Goal: Task Accomplishment & Management: Use online tool/utility

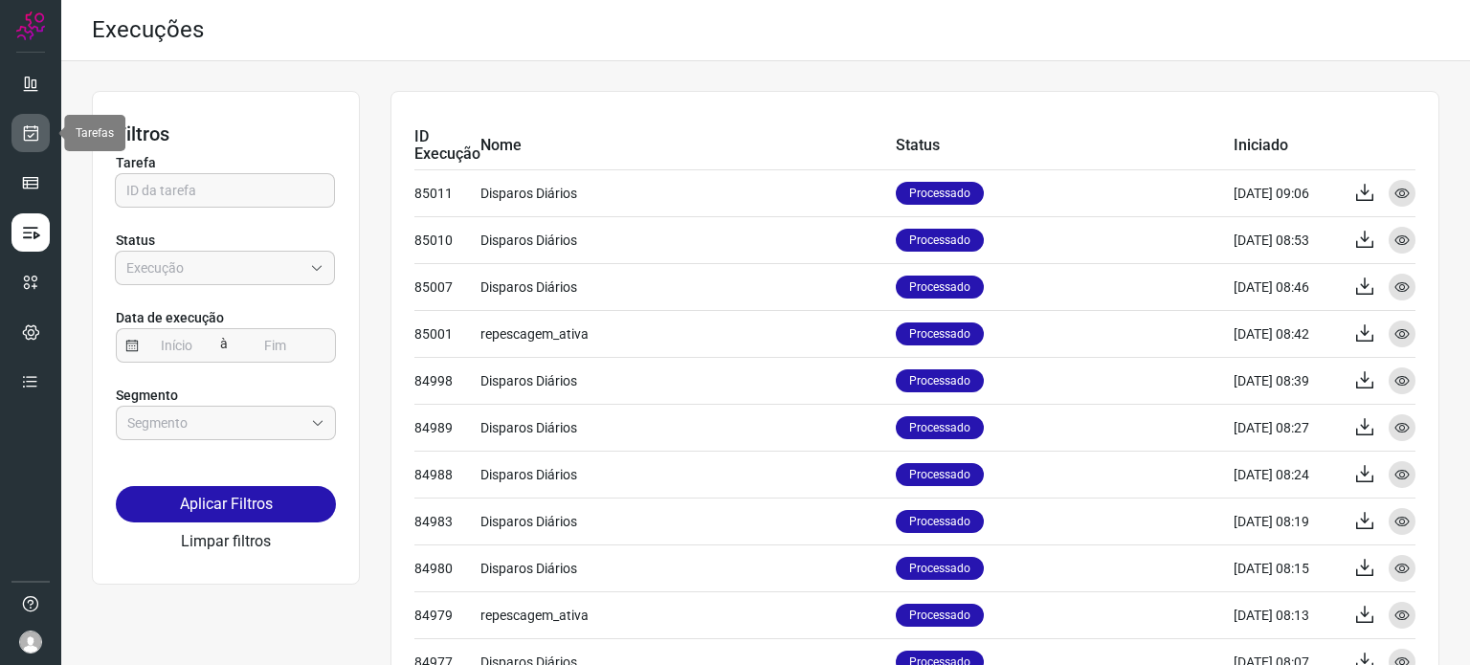
click at [45, 125] on link at bounding box center [30, 133] width 38 height 38
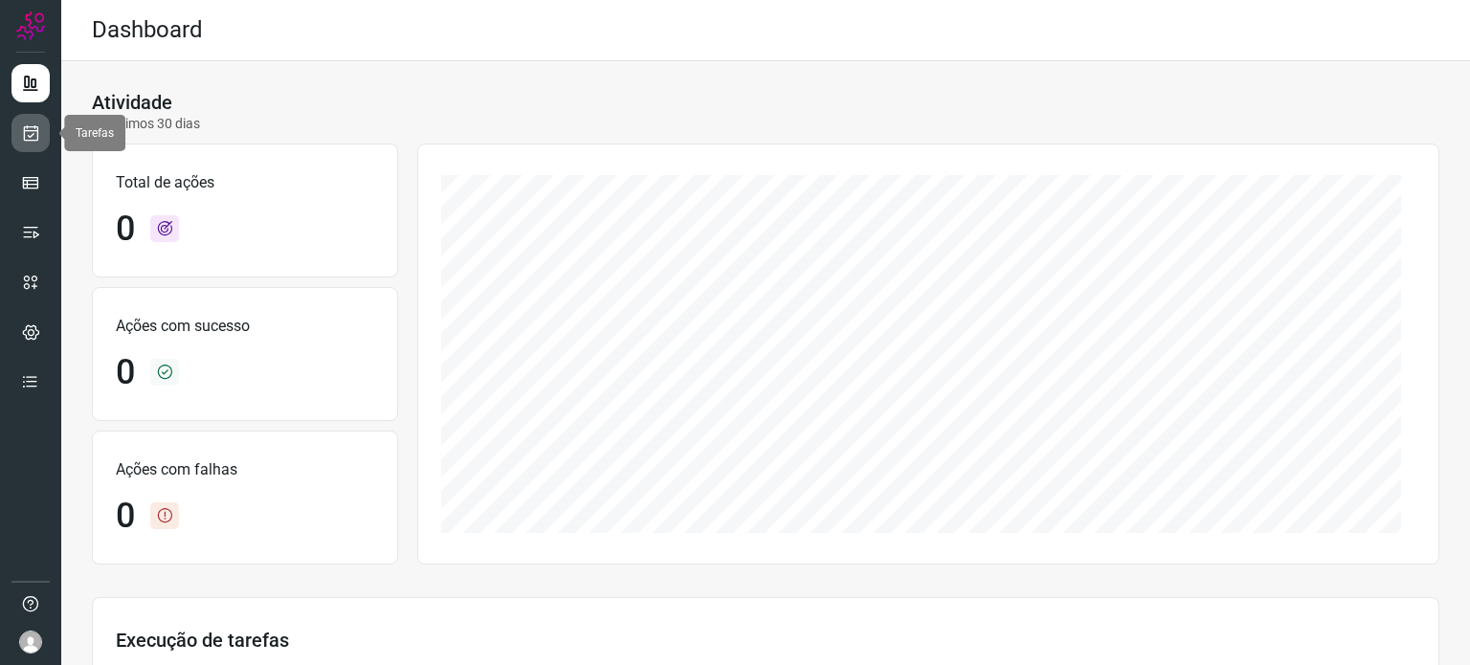
click at [24, 137] on icon at bounding box center [31, 132] width 20 height 19
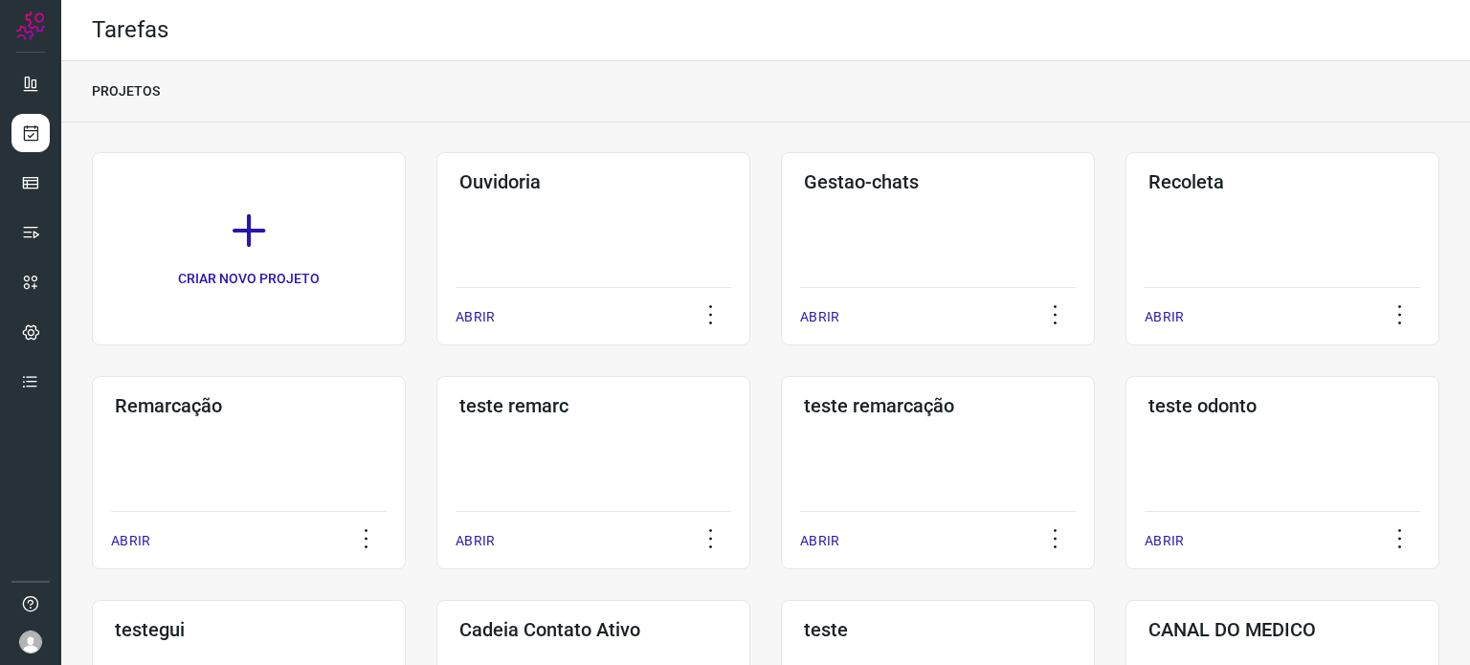
scroll to position [287, 0]
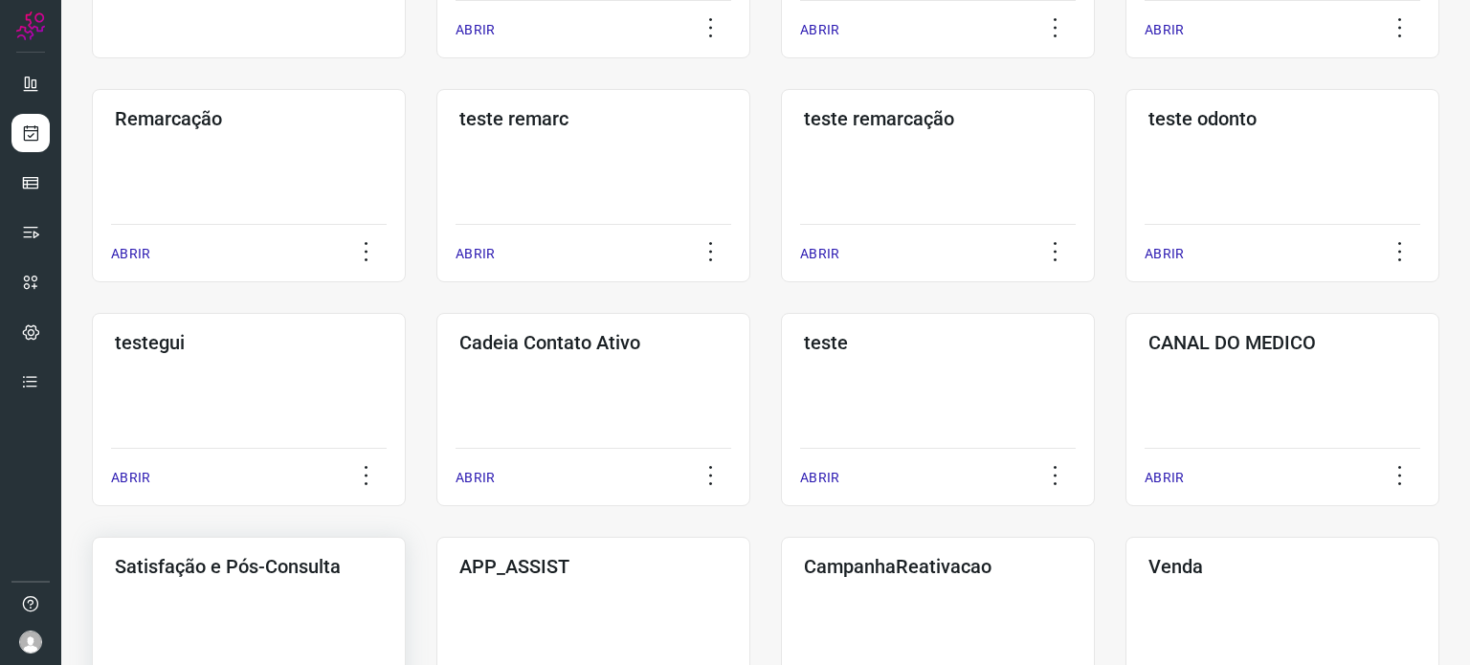
click at [306, 580] on div "Satisfação e Pós-Consulta ABRIR" at bounding box center [249, 633] width 314 height 193
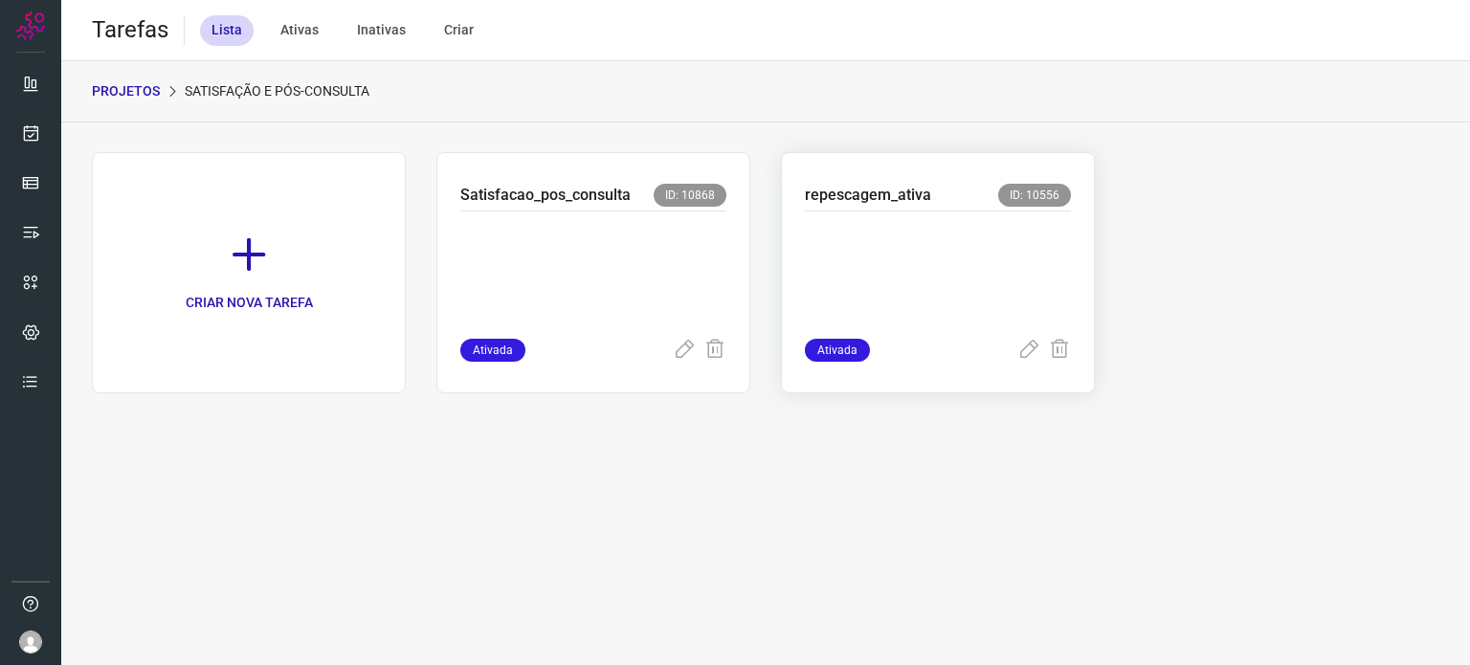
click at [901, 229] on p at bounding box center [938, 271] width 266 height 96
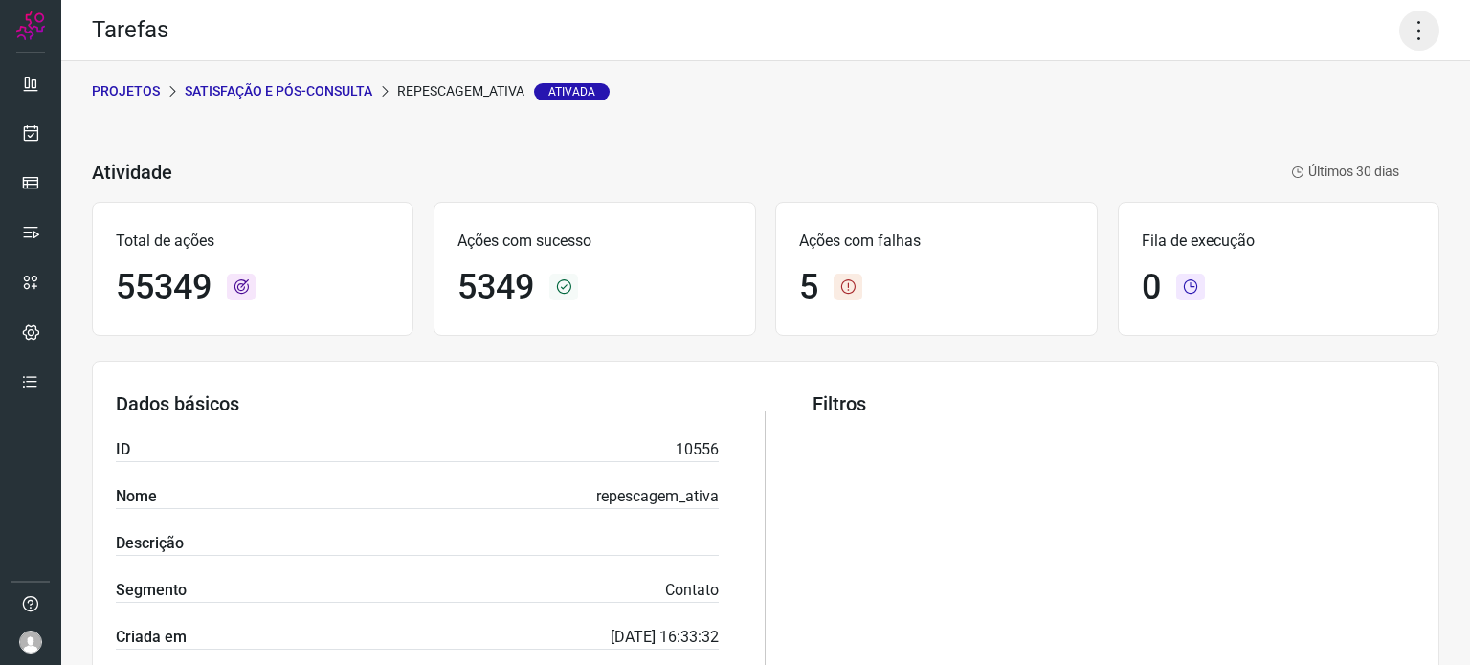
click at [1416, 26] on icon at bounding box center [1419, 31] width 40 height 40
click at [1325, 122] on li "Executar" at bounding box center [1337, 125] width 174 height 31
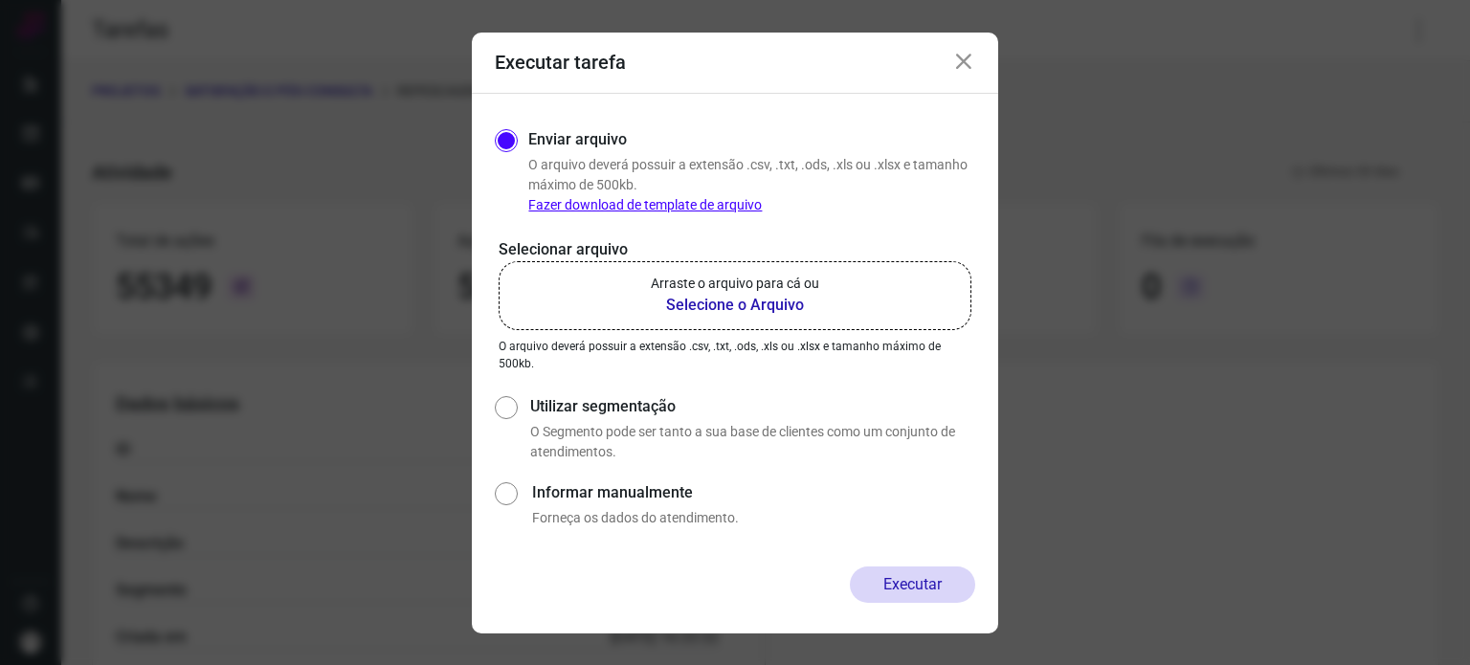
click at [810, 289] on p "Arraste o arquivo para cá ou" at bounding box center [735, 284] width 168 height 20
click at [0, 0] on input "Arraste o arquivo para cá ou Selecione o Arquivo" at bounding box center [0, 0] width 0 height 0
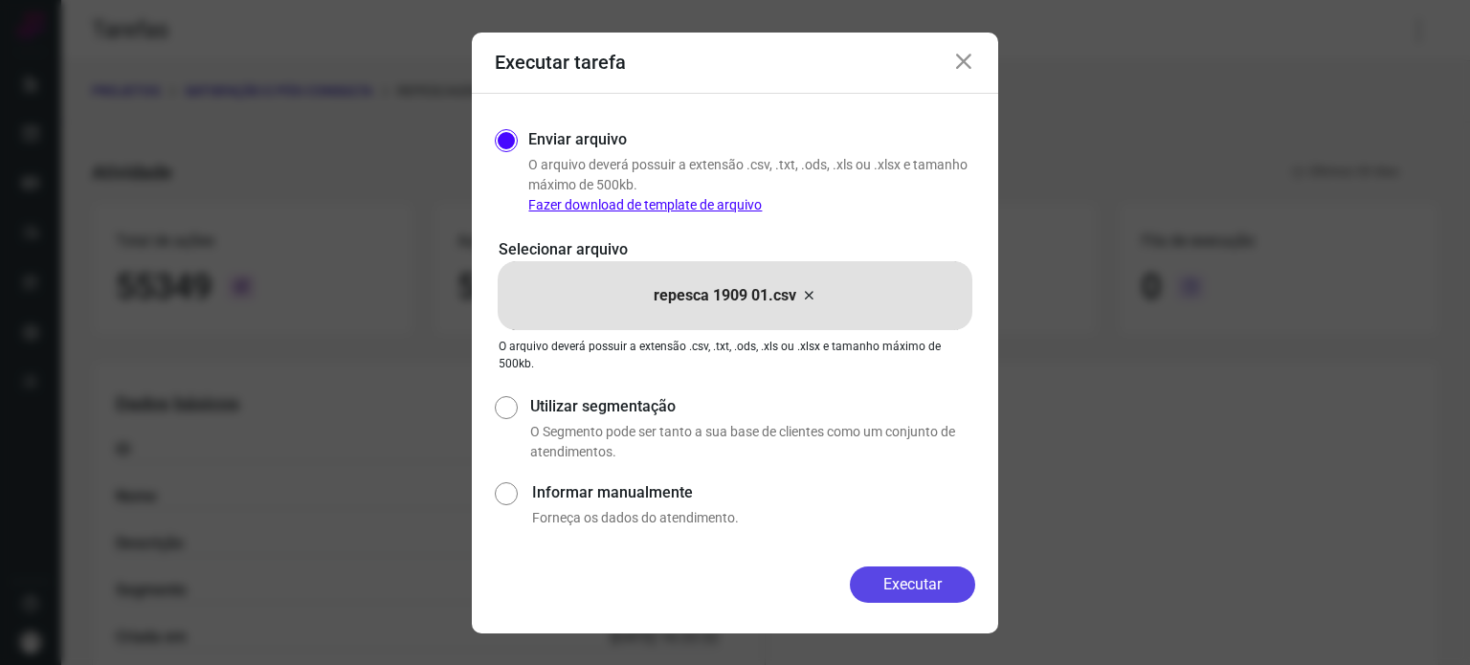
click at [918, 582] on button "Executar" at bounding box center [912, 585] width 125 height 36
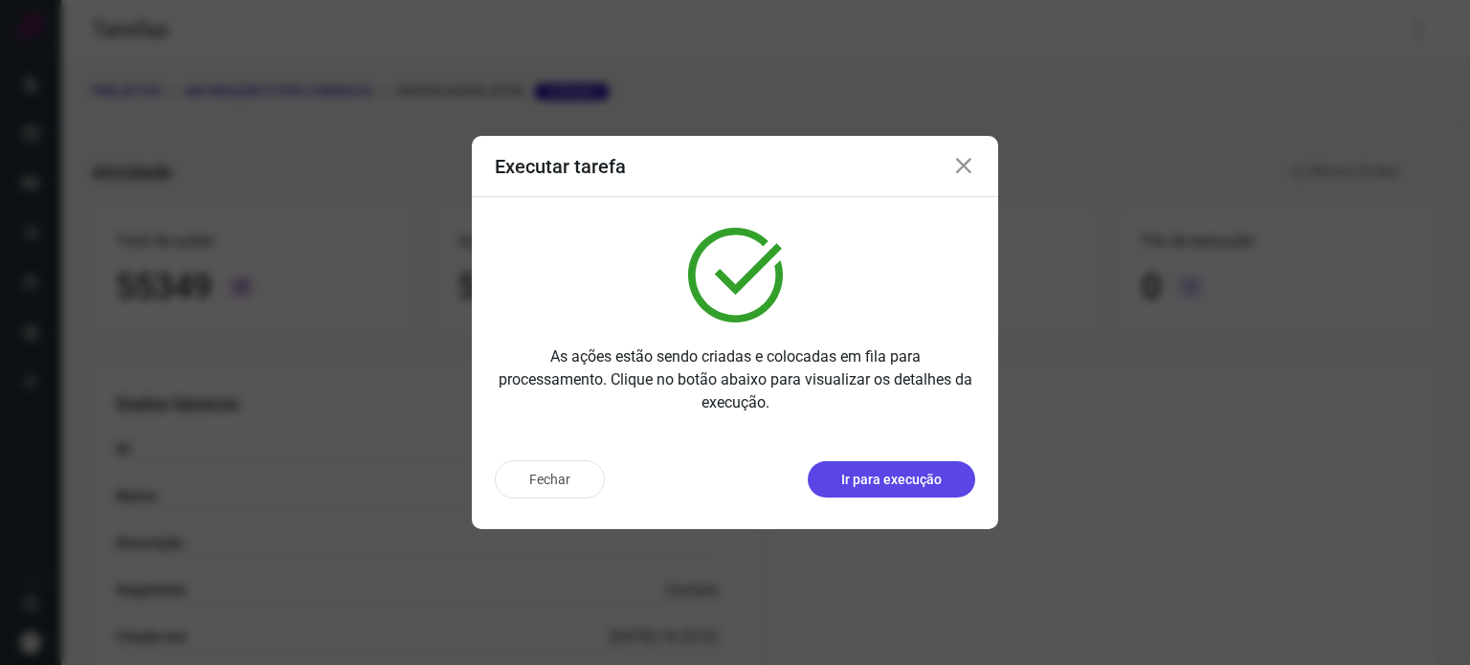
click at [861, 493] on button "Ir para execução" at bounding box center [891, 479] width 167 height 36
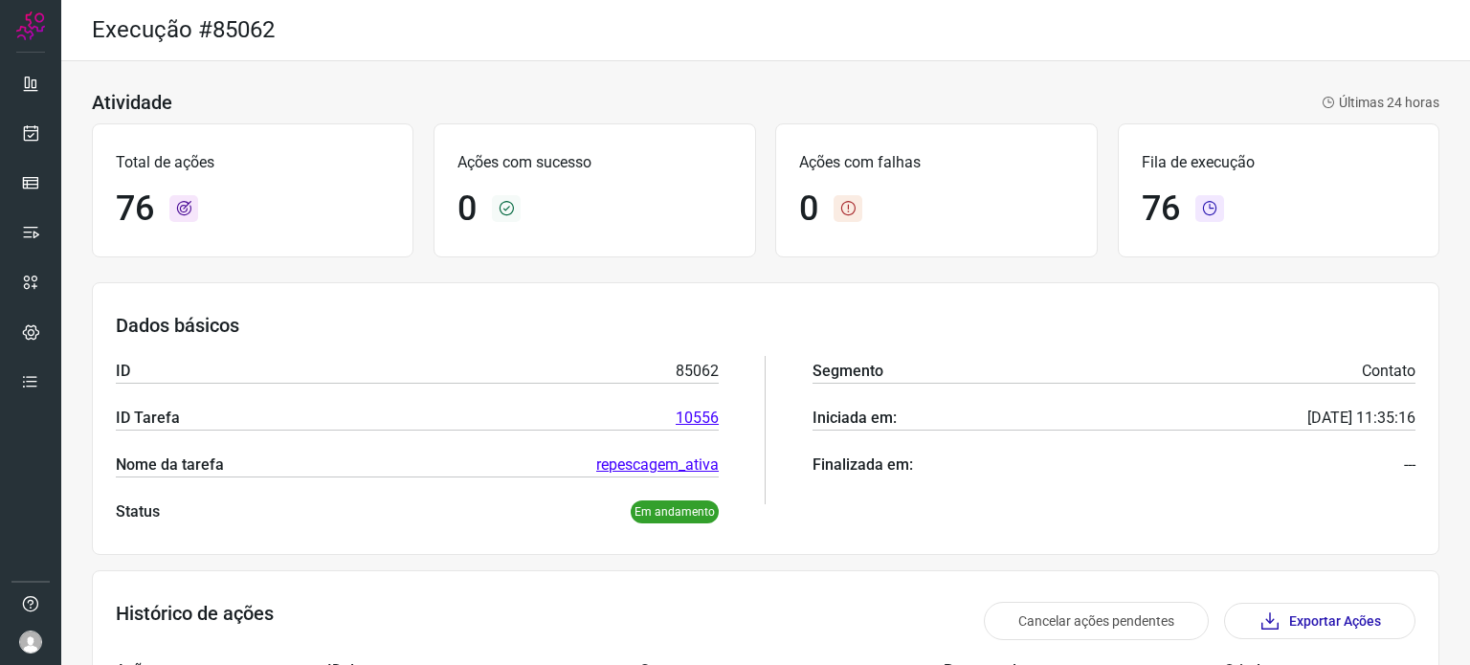
click at [603, 284] on div "Dados básicos ID 85062 ID Tarefa 10556 Nome da tarefa repescagem_ativa Status E…" at bounding box center [765, 418] width 1347 height 273
